Goal: Task Accomplishment & Management: Use online tool/utility

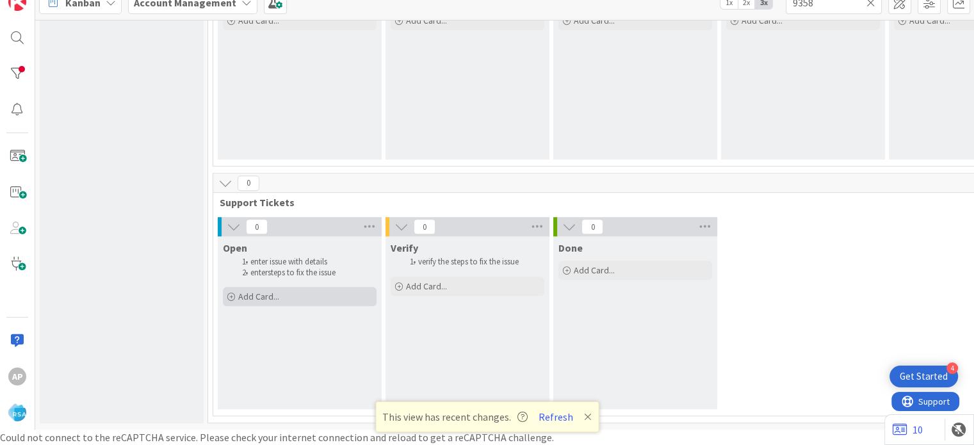
click at [257, 291] on span "Add Card..." at bounding box center [258, 297] width 41 height 12
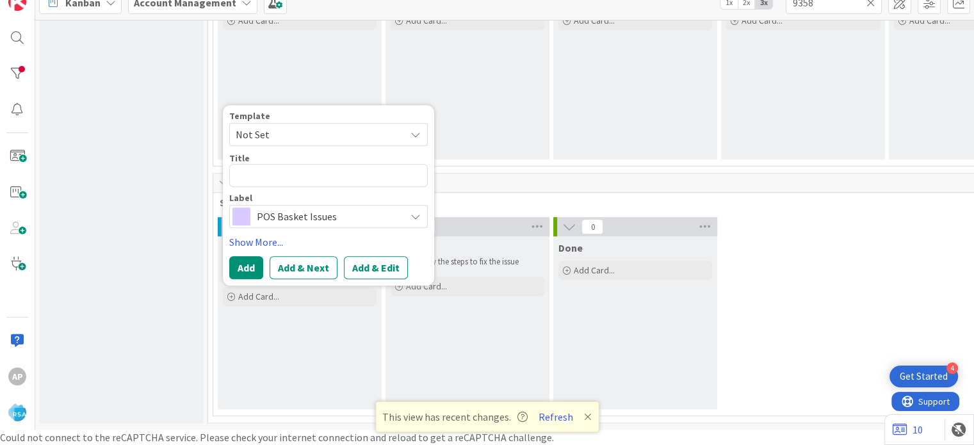
click at [283, 126] on span "Not Set" at bounding box center [316, 134] width 160 height 17
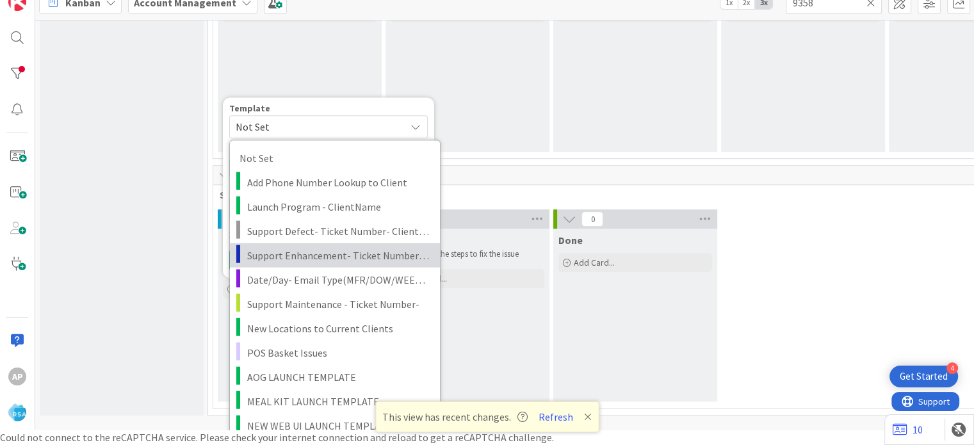
click at [312, 250] on span "Support Enhancement- Ticket Number- Client Name- Product Name" at bounding box center [338, 255] width 183 height 17
type textarea "x"
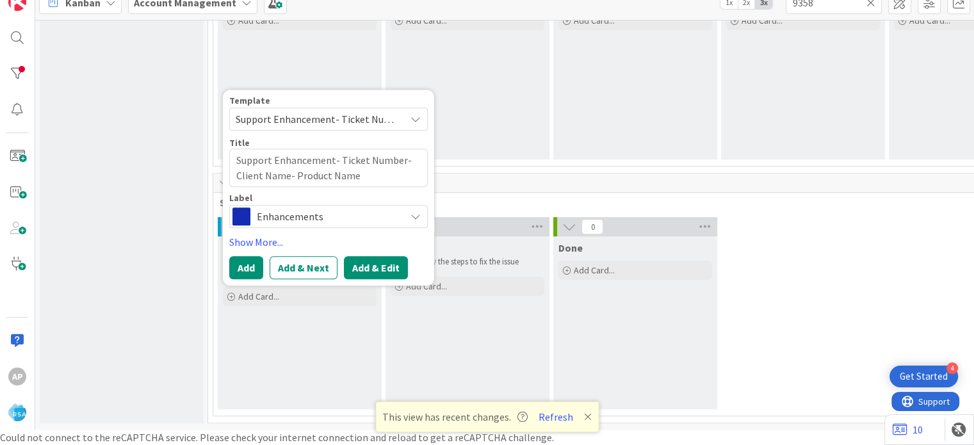
click at [391, 261] on button "Add & Edit" at bounding box center [376, 267] width 64 height 23
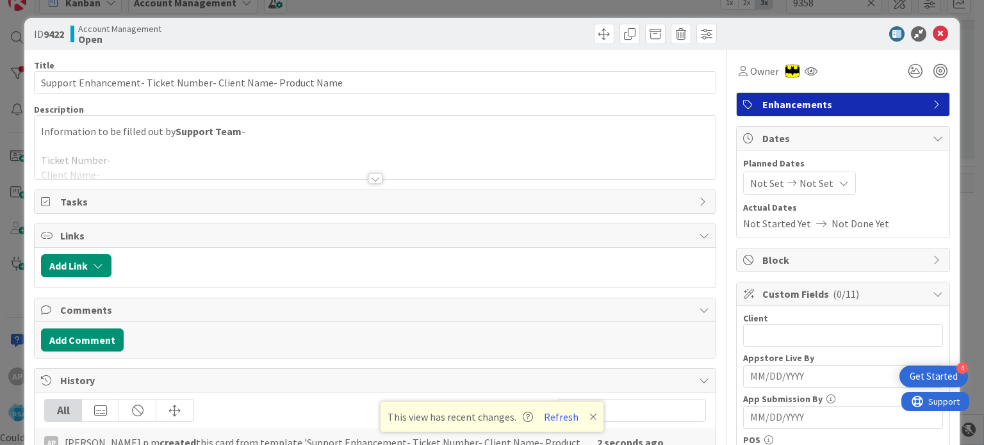
click at [371, 177] on div at bounding box center [375, 179] width 14 height 10
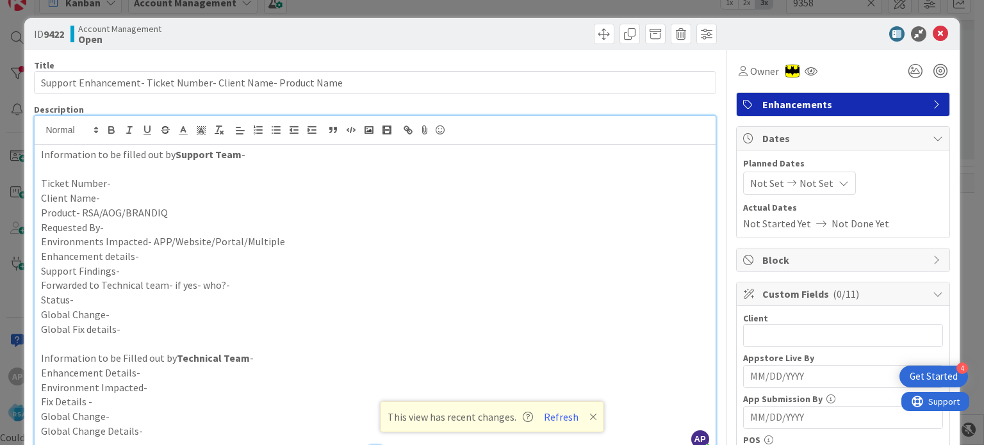
click at [126, 195] on p "Client Name-" at bounding box center [374, 198] width 667 height 15
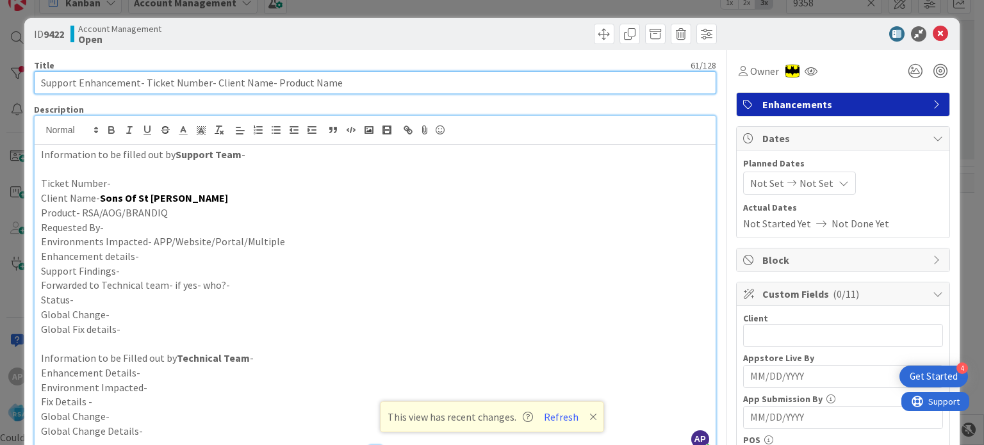
drag, startPoint x: 209, startPoint y: 83, endPoint x: 261, endPoint y: 84, distance: 51.9
click at [261, 84] on input "Support Enhancement- Ticket Number- Client Name- Product Name" at bounding box center [374, 82] width 681 height 23
paste input "Sons Of St [PERSON_NAME]"
drag, startPoint x: 387, startPoint y: 83, endPoint x: 298, endPoint y: 81, distance: 89.0
click at [298, 81] on input "Support Enhancement- Ticket Number- Sons Of St [PERSON_NAME]- Product Name" at bounding box center [374, 82] width 681 height 23
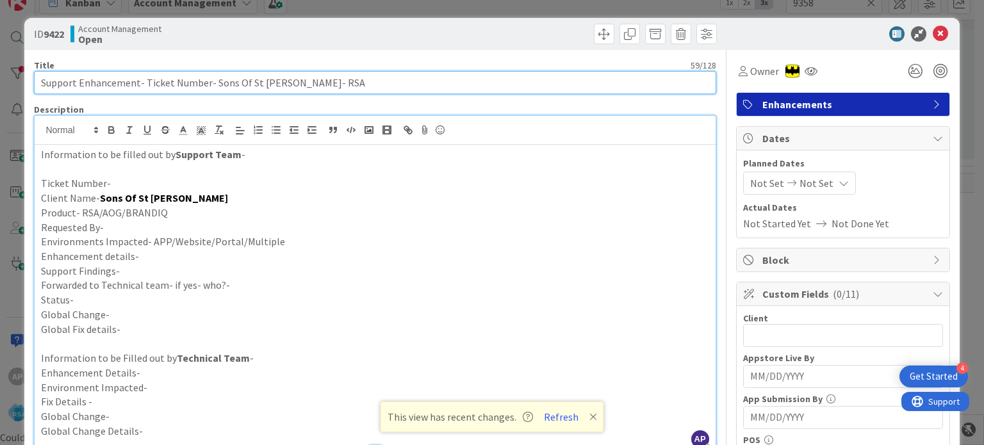
type input "Support Enhancement- Ticket Number- Sons Of St [PERSON_NAME]- RSA"
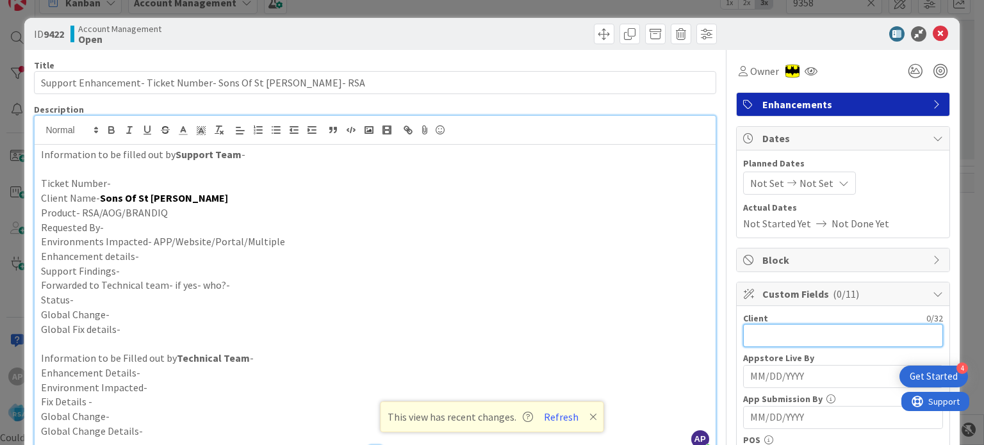
click at [743, 336] on input "text" at bounding box center [843, 335] width 200 height 23
paste input "Sons Of St [PERSON_NAME]"
type input "Sons Of St [PERSON_NAME]"
click at [799, 187] on span "Not Set" at bounding box center [816, 182] width 34 height 15
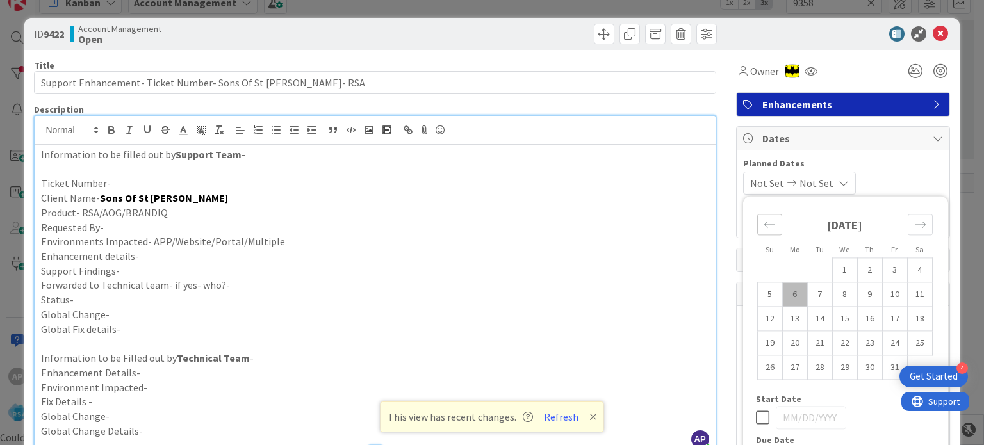
click at [757, 214] on div "Move backward to switch to the previous month." at bounding box center [769, 224] width 25 height 21
click at [784, 361] on td "29" at bounding box center [794, 367] width 25 height 24
type input "[DATE]"
click at [914, 220] on icon "Move forward to switch to the next month." at bounding box center [920, 224] width 12 height 12
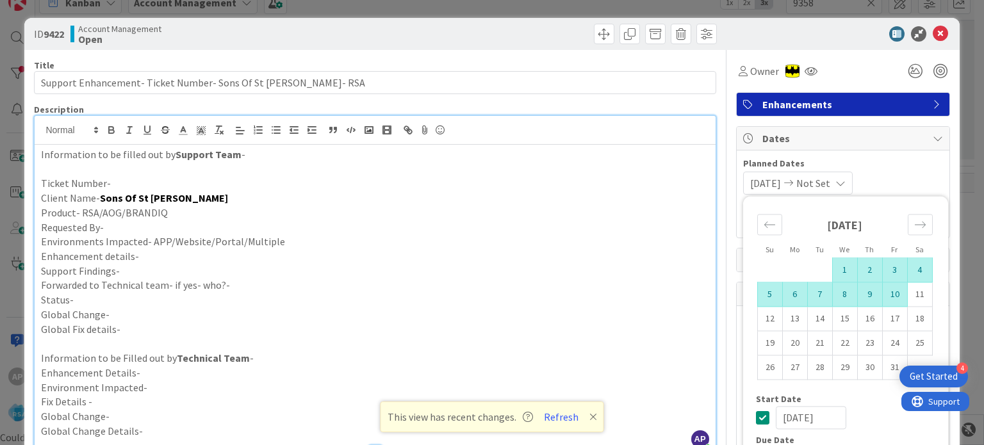
click at [886, 294] on td "10" at bounding box center [894, 294] width 25 height 24
type input "[DATE]"
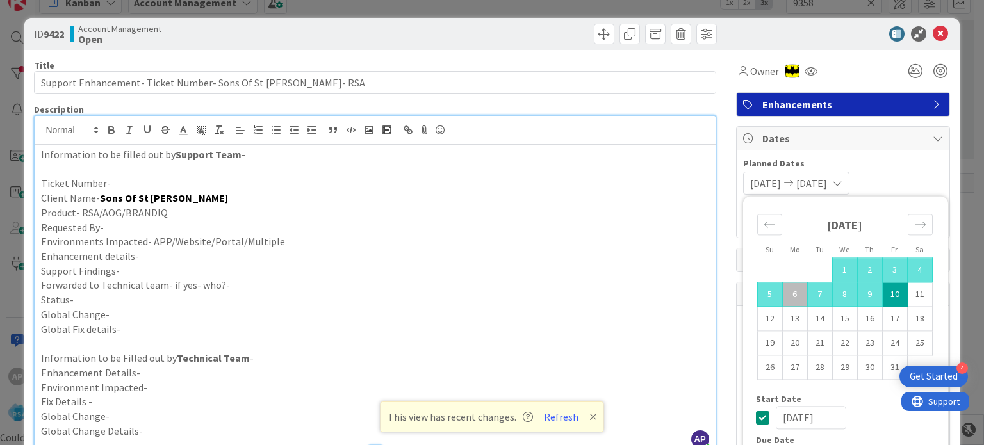
click at [536, 288] on p "Forwarded to Technical team- if yes- who?-" at bounding box center [374, 285] width 667 height 15
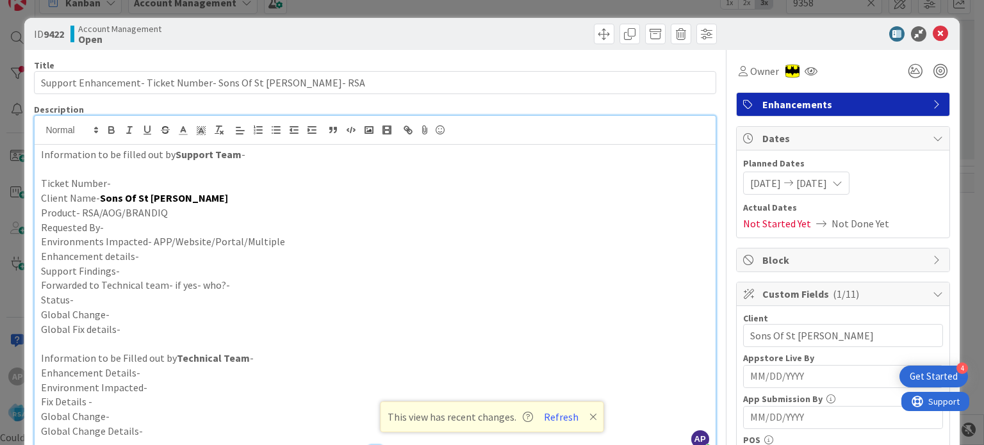
click at [162, 223] on p "Requested By-" at bounding box center [374, 227] width 667 height 15
click at [277, 239] on p "Environments Impacted- APP/Website/Portal/Multiple" at bounding box center [374, 241] width 667 height 15
click at [179, 247] on p "Environments Impacted- APP/Website/Portal/Multiple-Portal" at bounding box center [374, 241] width 667 height 15
click at [186, 258] on p "Enhancement details-" at bounding box center [374, 256] width 667 height 15
click at [143, 252] on p "Enhancement details-" at bounding box center [374, 256] width 667 height 15
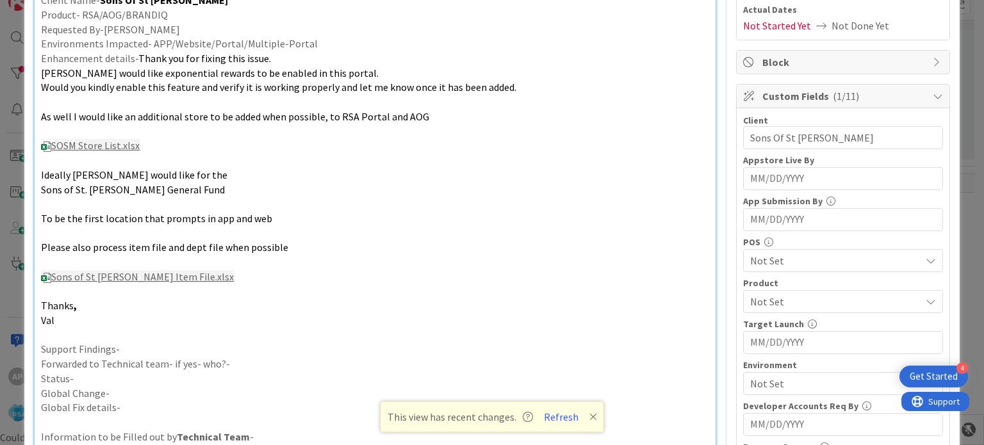
scroll to position [205, 0]
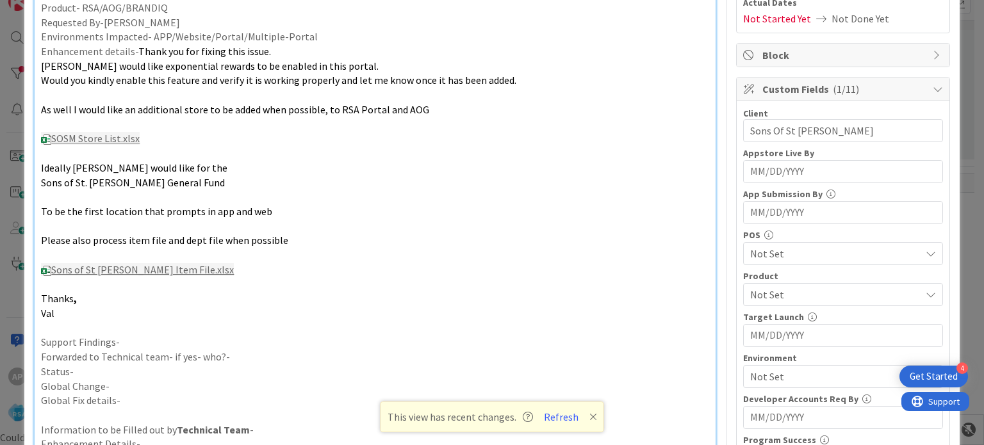
click at [247, 350] on p "Forwarded to Technical team- if yes- who?-" at bounding box center [374, 357] width 667 height 15
click at [215, 375] on p "Status-" at bounding box center [374, 371] width 667 height 15
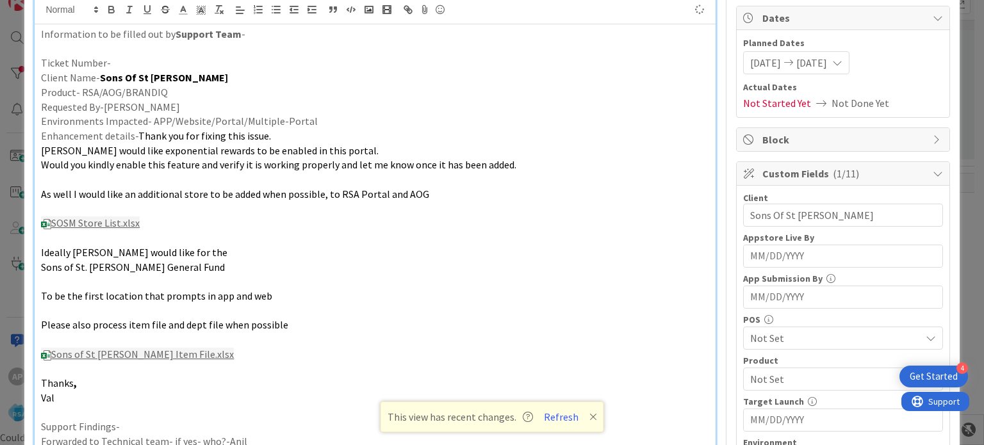
scroll to position [122, 0]
click at [743, 366] on div "Not Set" at bounding box center [843, 377] width 200 height 23
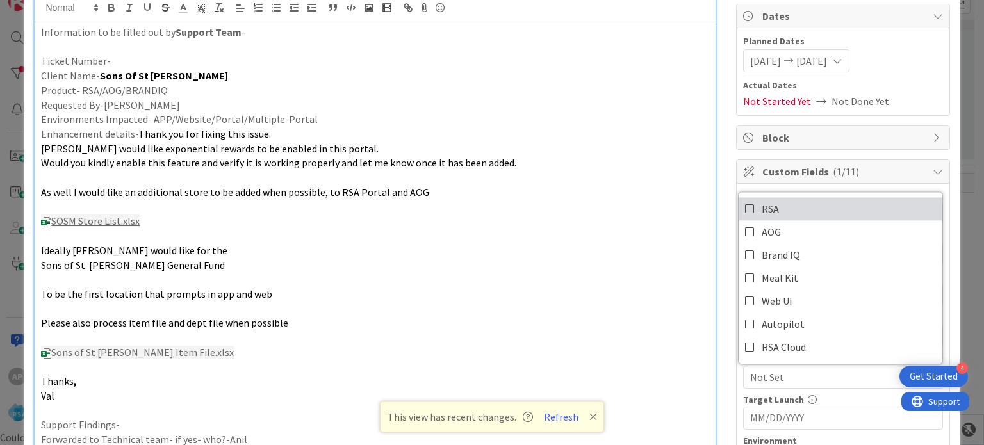
click at [745, 204] on icon at bounding box center [750, 208] width 10 height 19
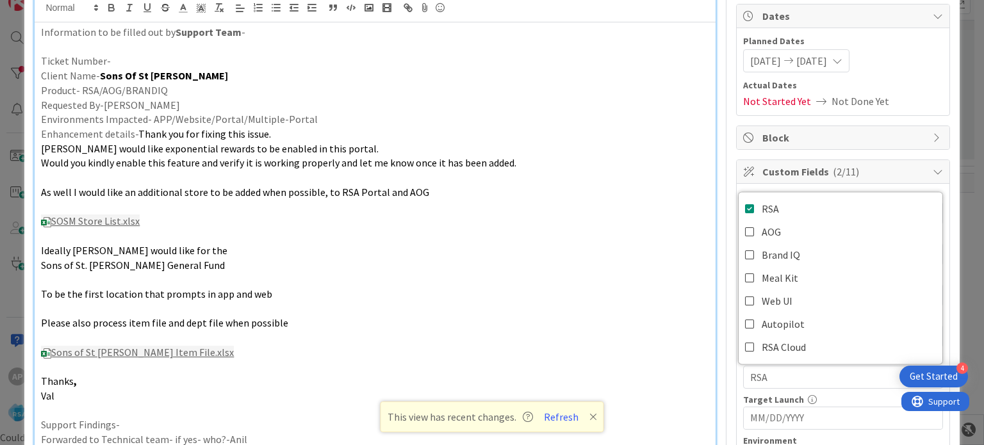
click at [663, 243] on p "Ideally [PERSON_NAME] would like for the" at bounding box center [374, 250] width 667 height 15
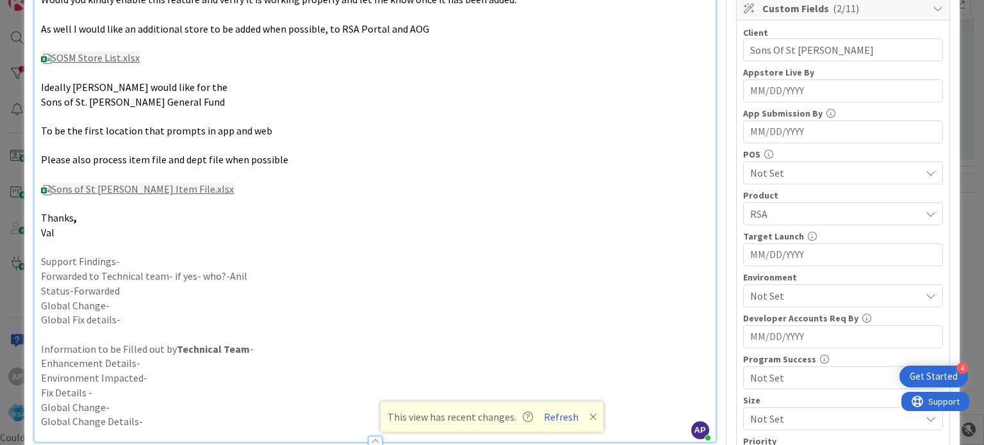
scroll to position [286, 0]
click at [802, 289] on span "Not Set" at bounding box center [835, 294] width 170 height 15
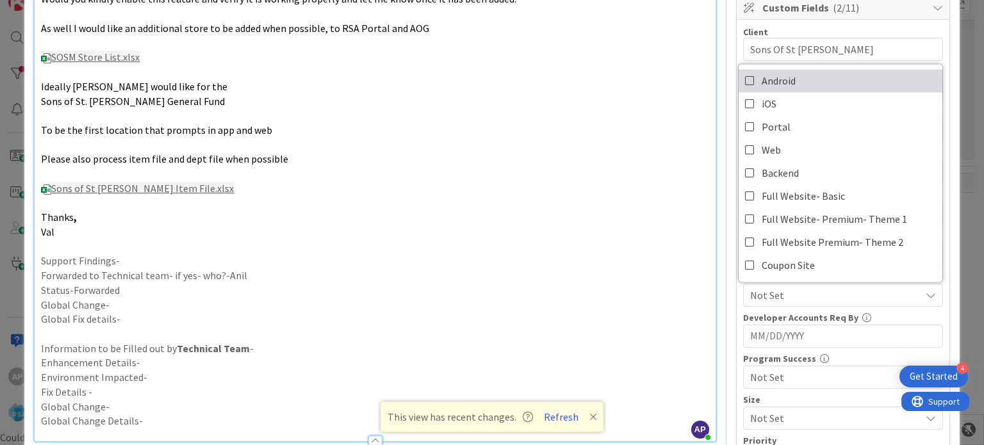
click at [768, 79] on span "Android" at bounding box center [778, 80] width 34 height 19
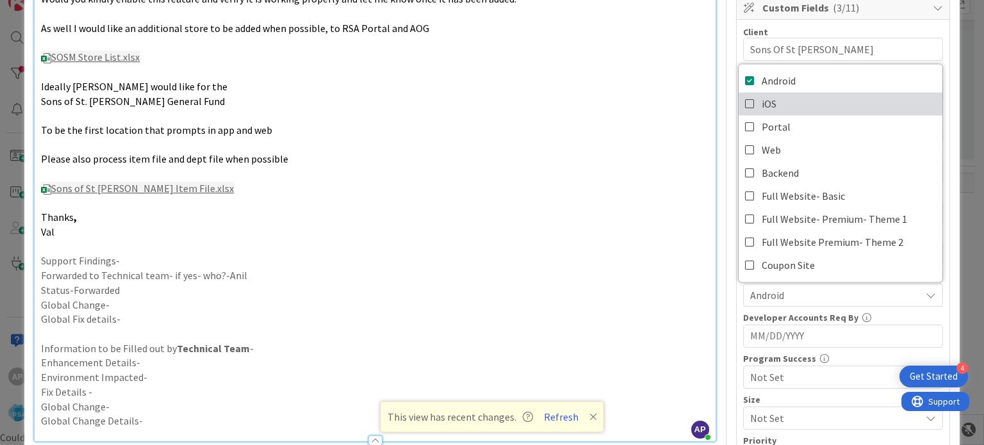
click at [761, 99] on span "iOS" at bounding box center [768, 103] width 15 height 19
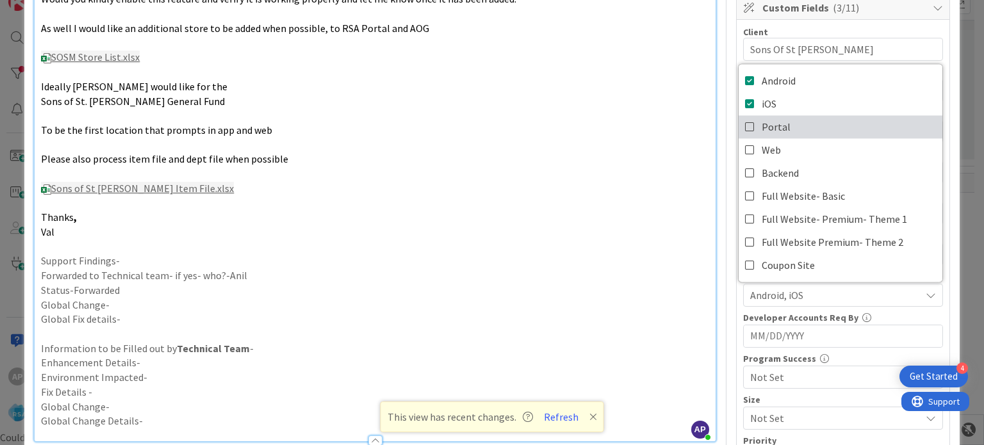
click at [766, 120] on span "Portal" at bounding box center [775, 126] width 29 height 19
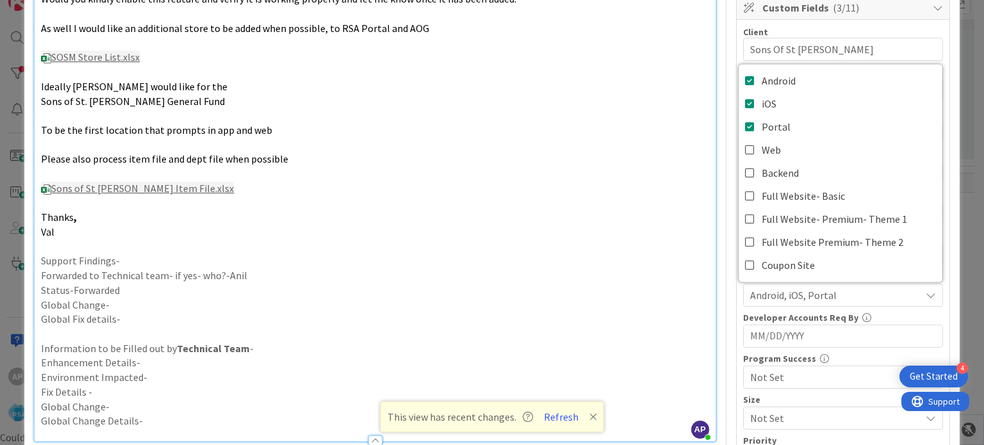
click at [634, 196] on p at bounding box center [374, 203] width 667 height 15
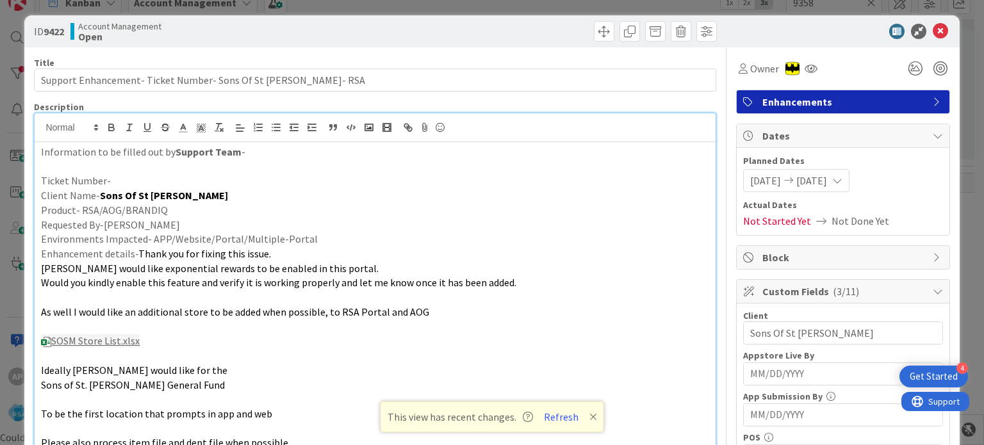
scroll to position [0, 0]
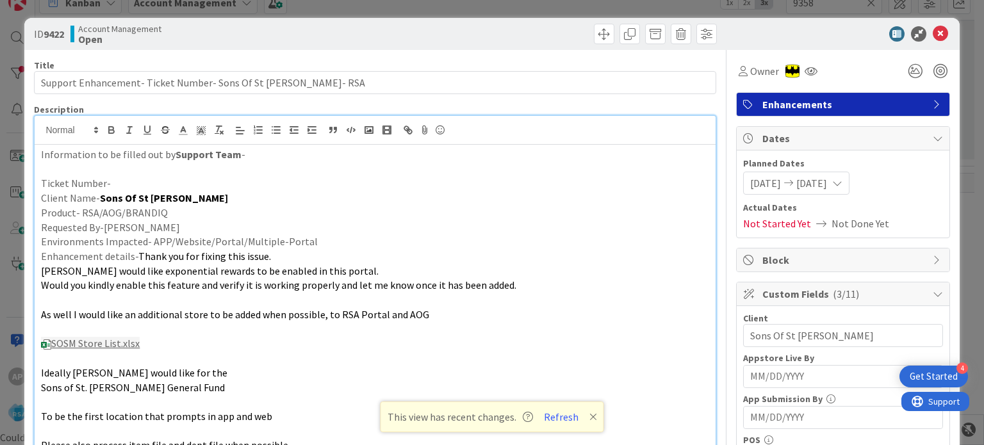
click at [112, 179] on p "Ticket Number-" at bounding box center [374, 183] width 667 height 15
click at [110, 184] on p "Ticket Number-#315533" at bounding box center [374, 183] width 667 height 15
click at [110, 184] on p "Ticket Number-315533" at bounding box center [374, 183] width 667 height 15
copy p "315533"
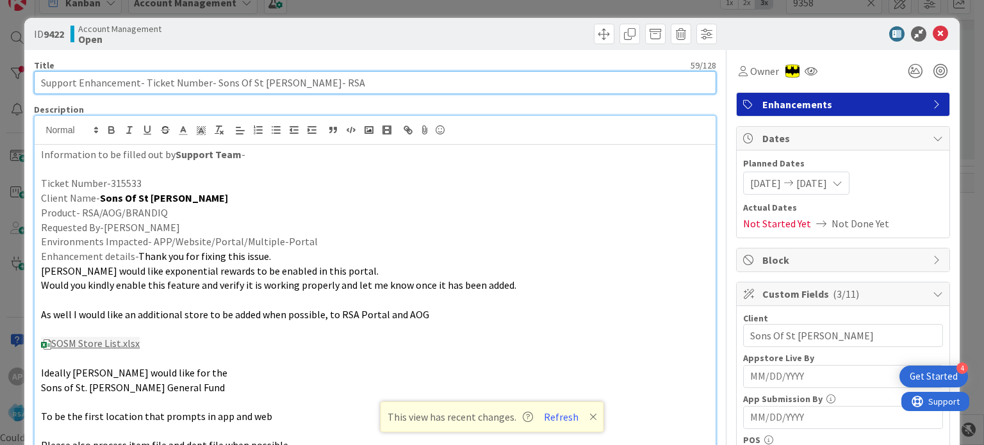
drag, startPoint x: 145, startPoint y: 82, endPoint x: 205, endPoint y: 81, distance: 60.2
click at [205, 81] on input "Support Enhancement- Ticket Number- Sons Of St [PERSON_NAME]- RSA" at bounding box center [374, 82] width 681 height 23
paste input "315533"
type input "Support Enhancement- 315533- Sons Of St [PERSON_NAME]- RSA"
